Goal: Task Accomplishment & Management: Complete application form

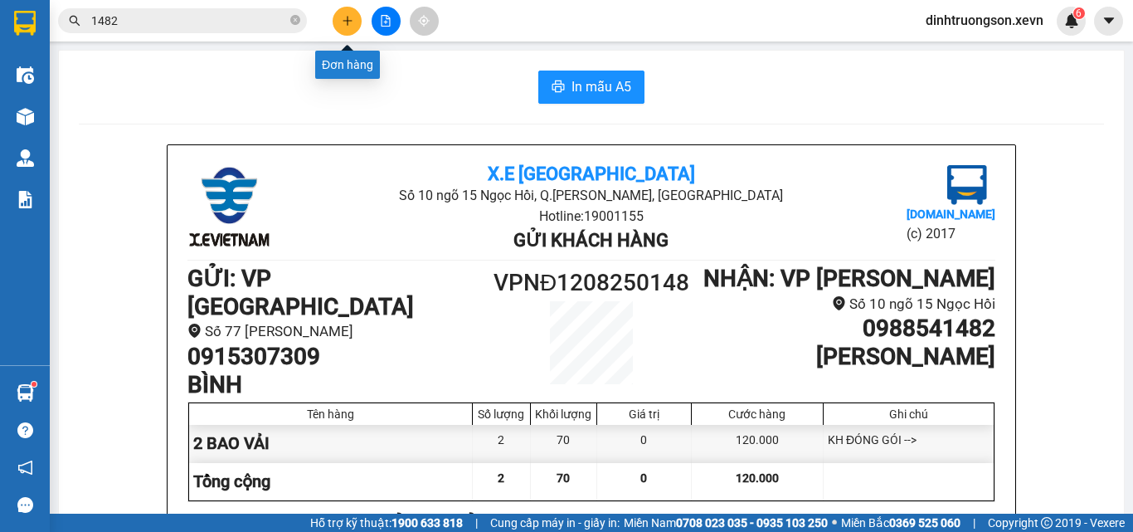
click at [334, 25] on button at bounding box center [347, 21] width 29 height 29
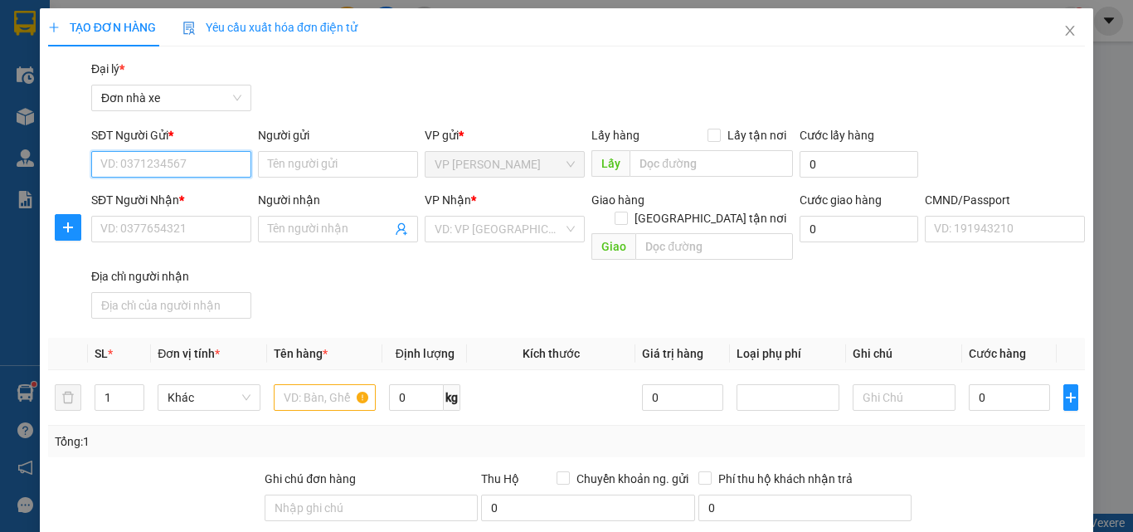
click at [134, 160] on input "SĐT Người Gửi *" at bounding box center [171, 164] width 160 height 27
type input "0332525296"
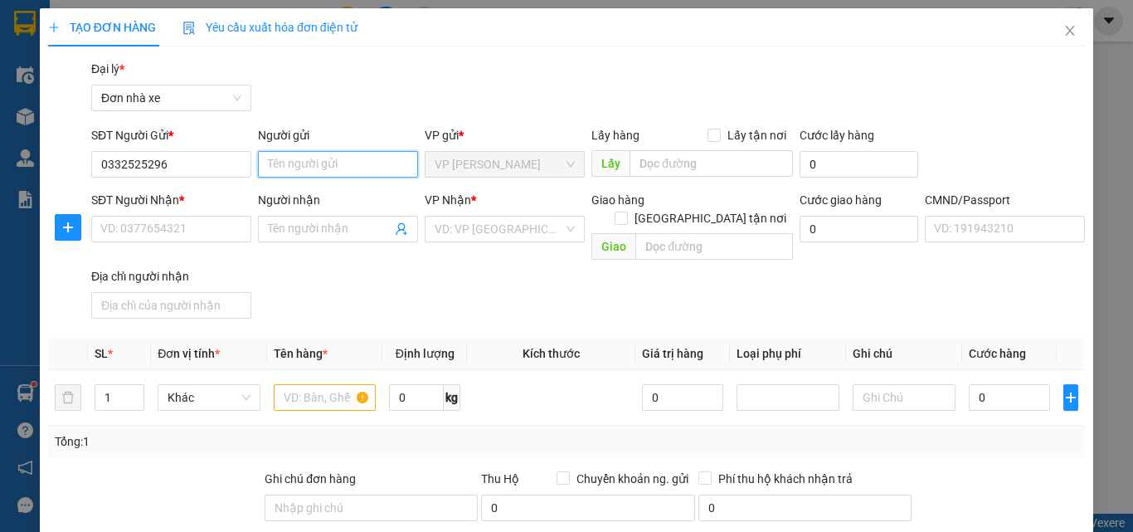
click at [300, 170] on input "Người gửi" at bounding box center [338, 164] width 160 height 27
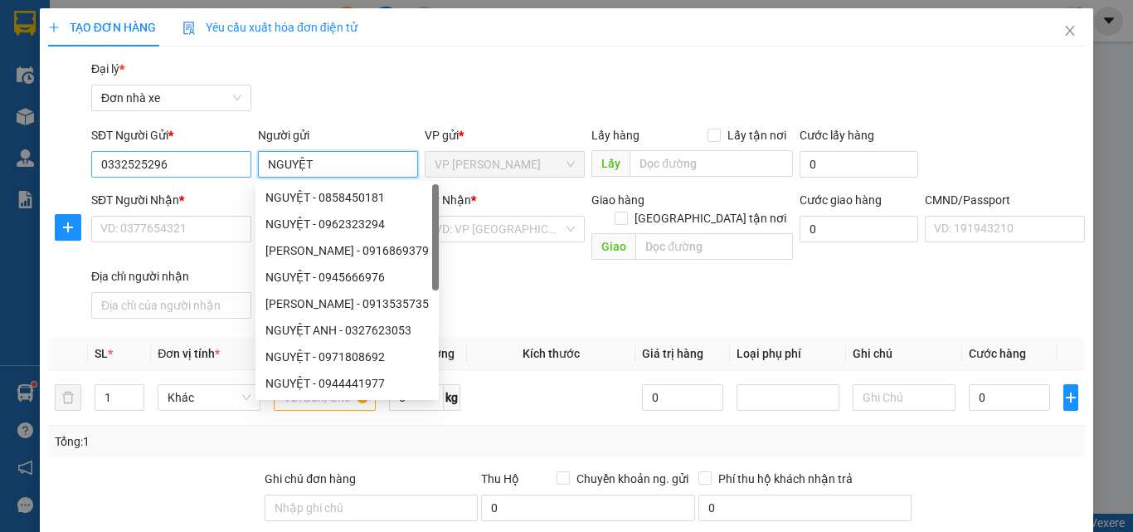
type input "NGUYỆT"
drag, startPoint x: 163, startPoint y: 161, endPoint x: 80, endPoint y: 155, distance: 83.1
click at [80, 155] on div "SĐT Người Gửi * 0332525296 0332525296 Người gửi NGUYỆT VP gửi * VP [PERSON_NAME…" at bounding box center [566, 155] width 1040 height 58
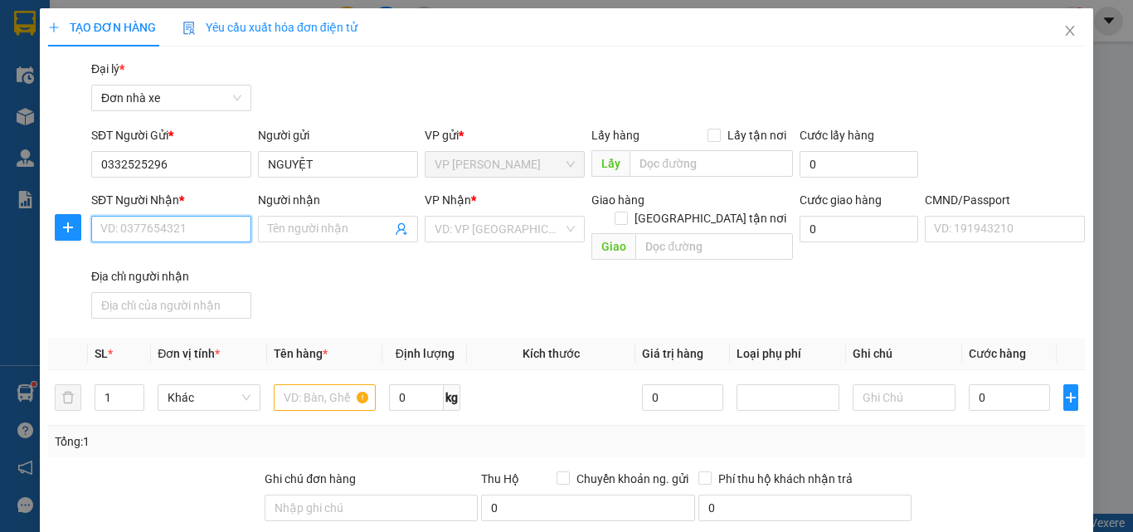
click at [103, 230] on input "SĐT Người Nhận *" at bounding box center [171, 229] width 160 height 27
paste input "0332525296"
type input "0332525296"
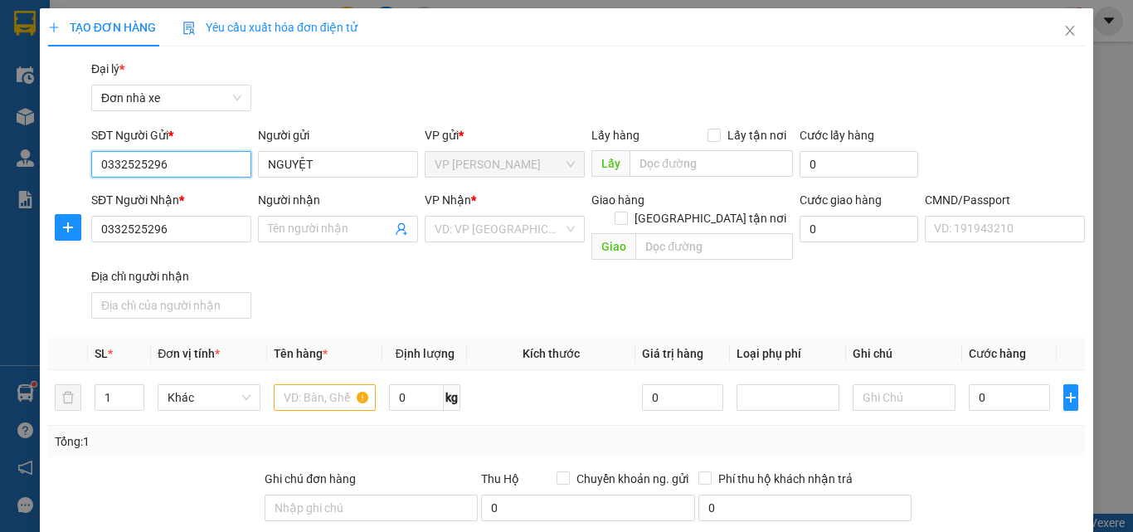
click at [75, 153] on div "SĐT Người Gửi * 0332525296 0332525296 Người gửi NGUYỆT VP gửi * VP [PERSON_NAME…" at bounding box center [566, 155] width 1040 height 58
drag, startPoint x: 163, startPoint y: 166, endPoint x: 85, endPoint y: 163, distance: 78.0
click at [85, 163] on div "SĐT Người Gửi * 0332525296 0332525296 Người gửi NGUYỆT VP gửi * VP [PERSON_NAME…" at bounding box center [566, 155] width 1040 height 58
type input "0814067256"
click at [243, 165] on div "SĐT Người Gửi * 0814067256 Người gửi NGUYỆT NGUYỆT VP gửi * VP [PERSON_NAME] Lấ…" at bounding box center [588, 155] width 1000 height 58
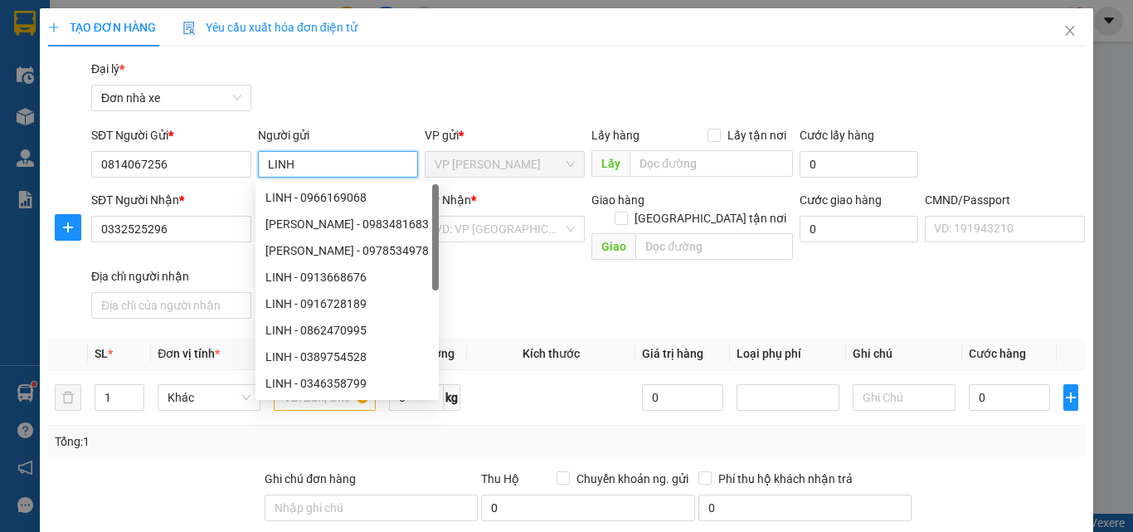
type input "LINH"
click at [207, 203] on div "SĐT Người Nhận *" at bounding box center [171, 200] width 160 height 18
click at [207, 216] on input "0332525296" at bounding box center [171, 229] width 160 height 27
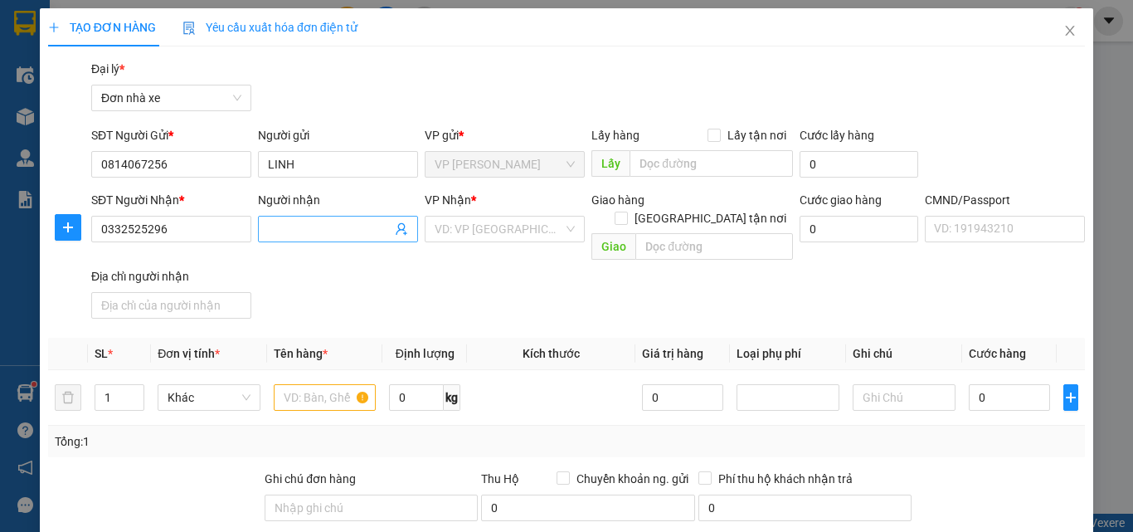
click at [279, 228] on input "Người nhận" at bounding box center [330, 229] width 124 height 18
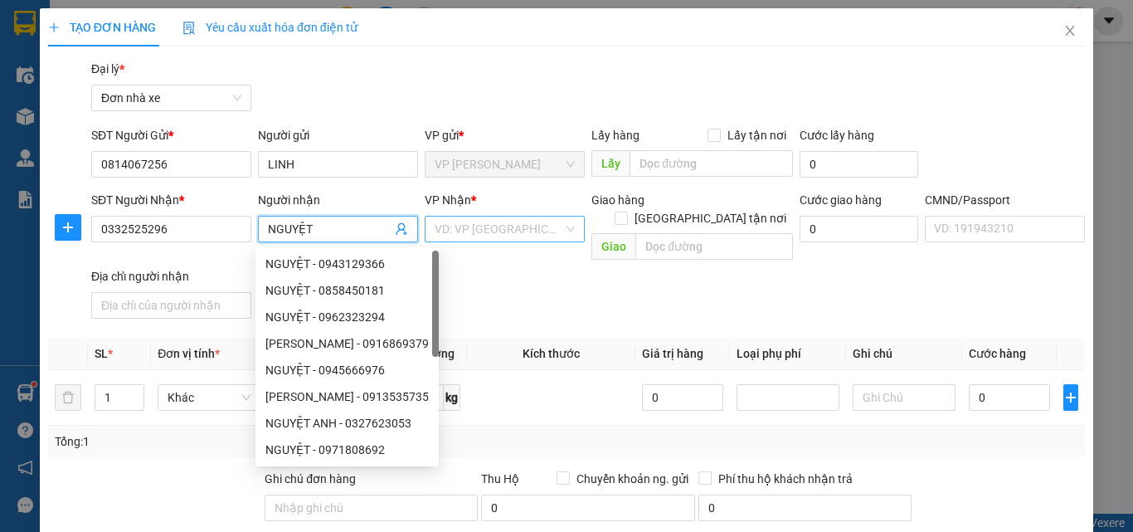
type input "NGUYỆT"
click at [530, 221] on input "search" at bounding box center [499, 228] width 129 height 25
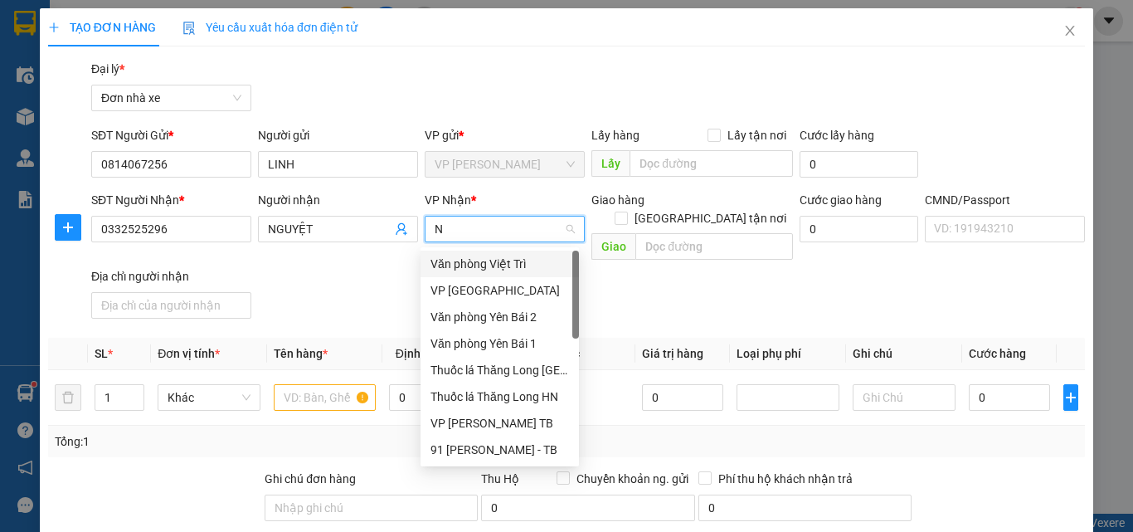
type input "ND"
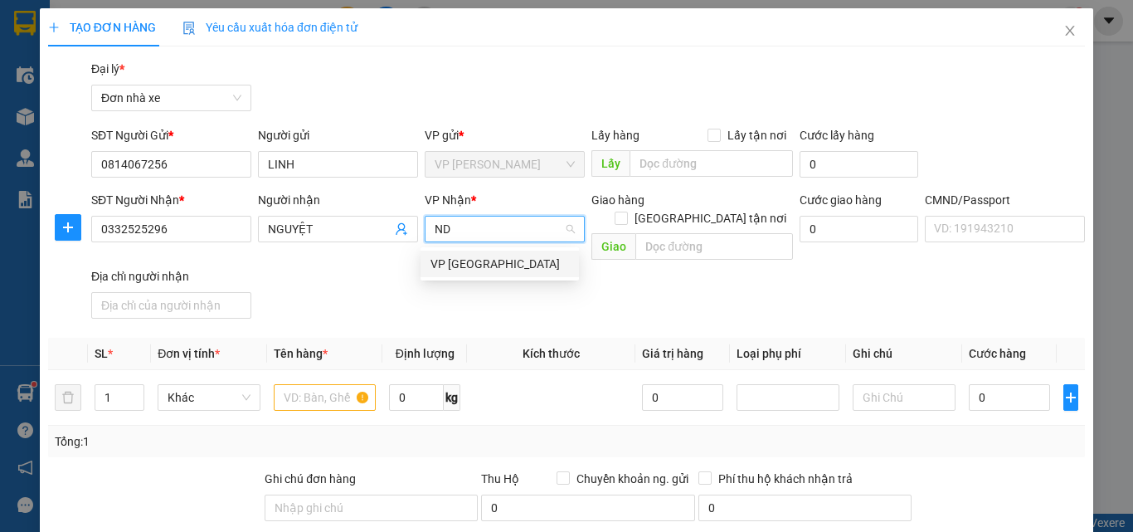
click at [499, 264] on div "VP [GEOGRAPHIC_DATA]" at bounding box center [499, 264] width 138 height 18
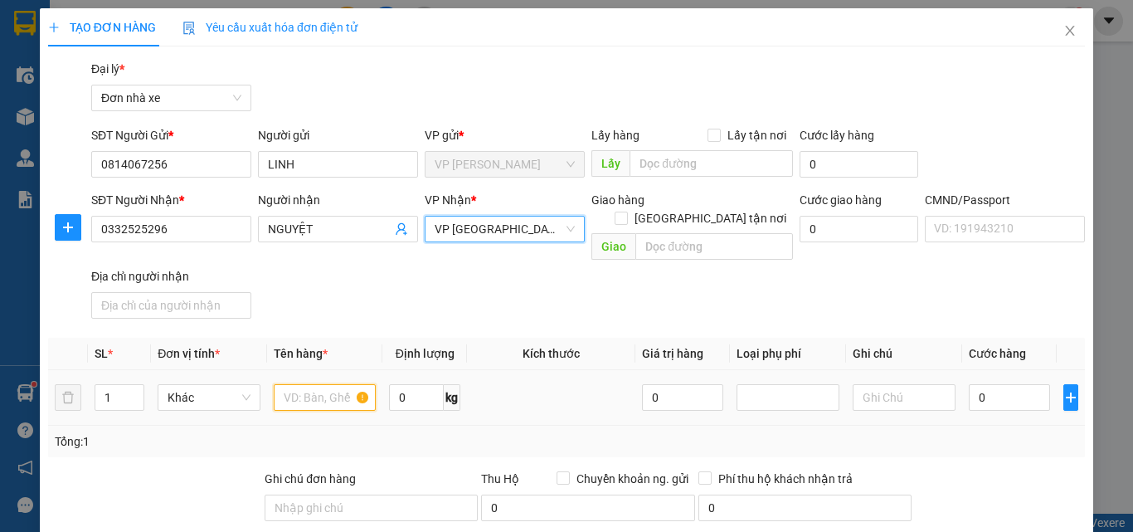
click at [340, 384] on input "text" at bounding box center [325, 397] width 103 height 27
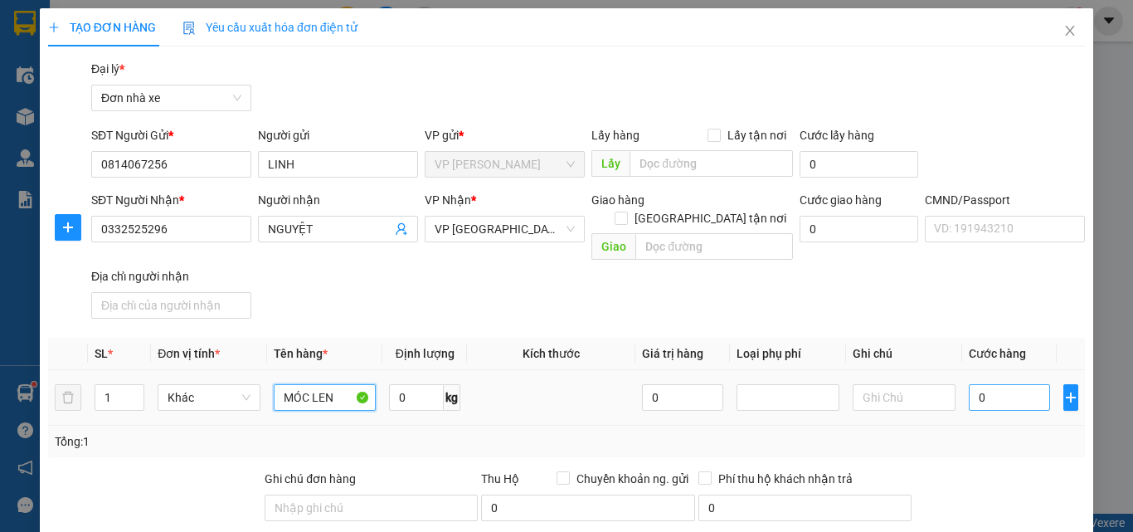
type input "MÓC LEN"
click at [1032, 384] on input "0" at bounding box center [1009, 397] width 81 height 27
type input "3"
type input "30"
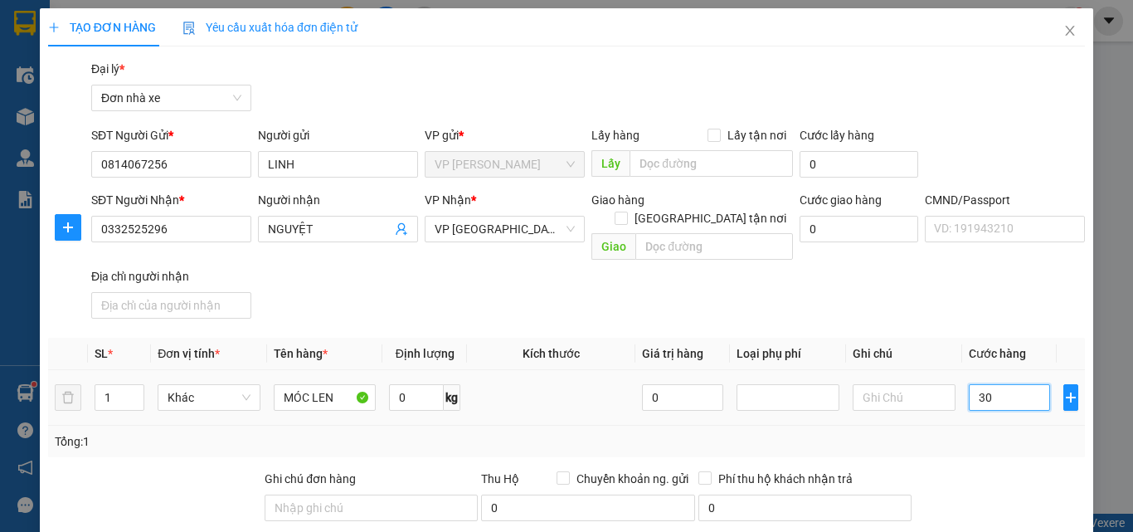
type input "30"
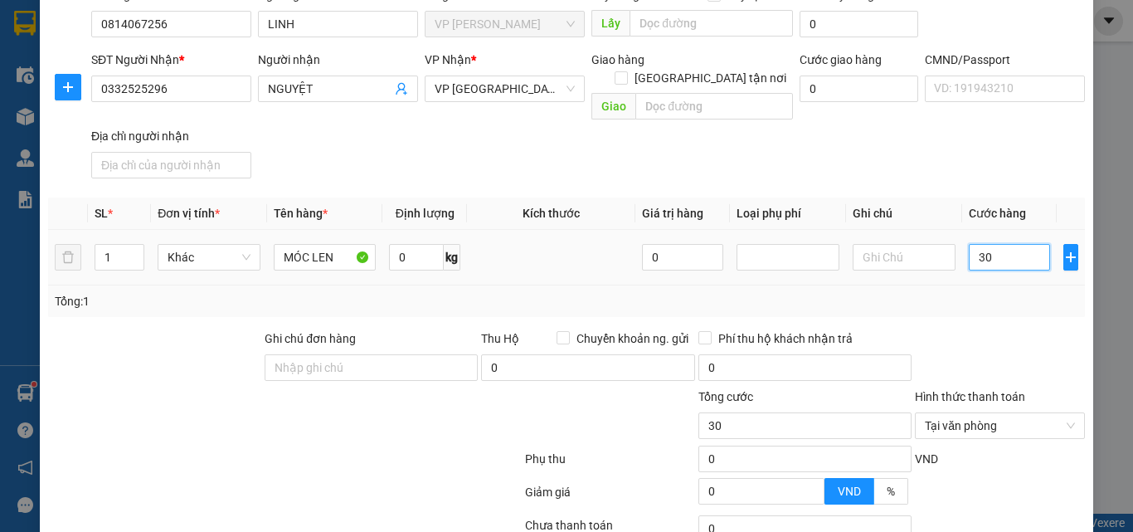
scroll to position [249, 0]
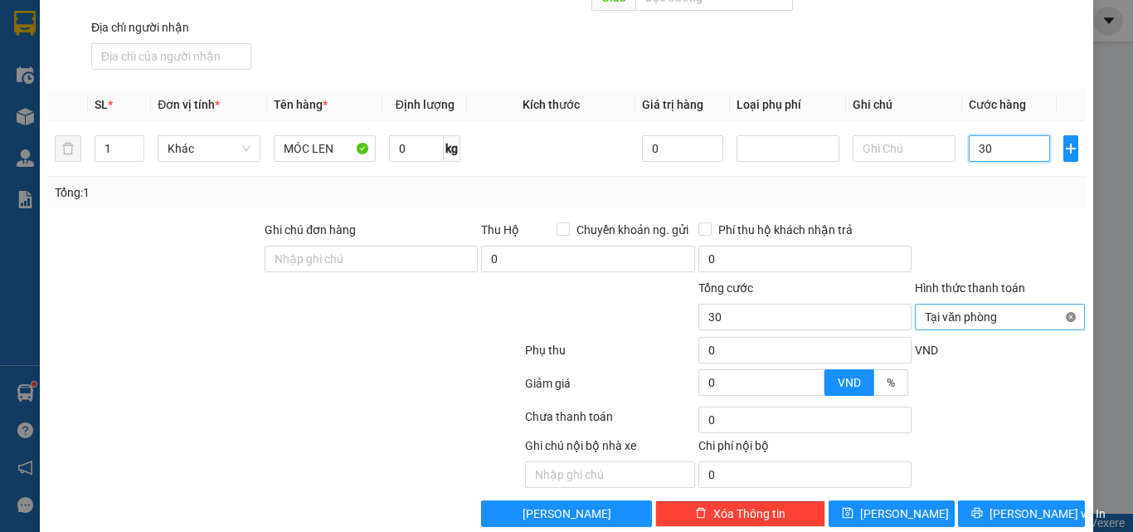
type input "30"
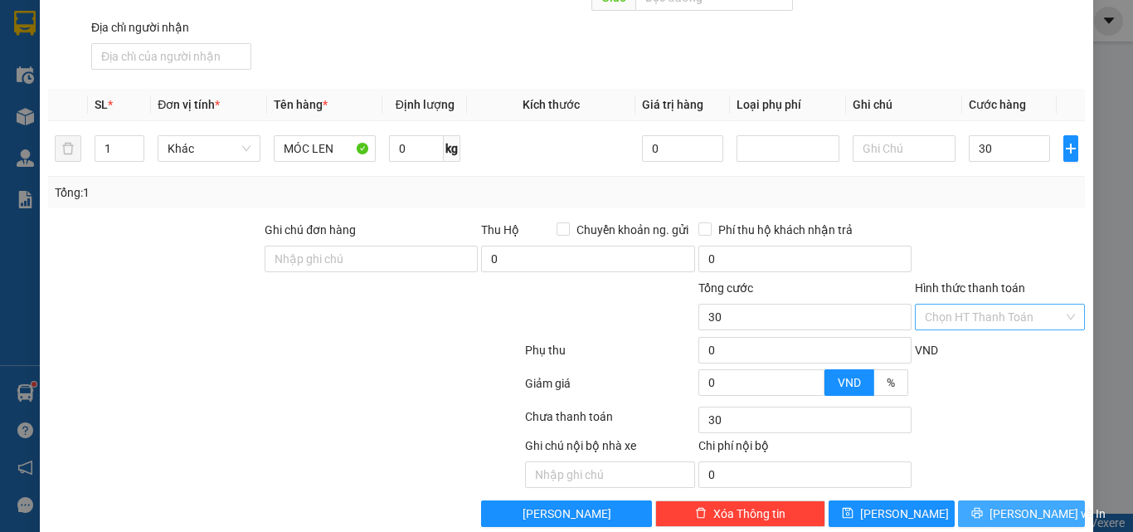
type input "30.000"
click at [1044, 500] on button "[PERSON_NAME] và In" at bounding box center [1021, 513] width 127 height 27
